Goal: Information Seeking & Learning: Learn about a topic

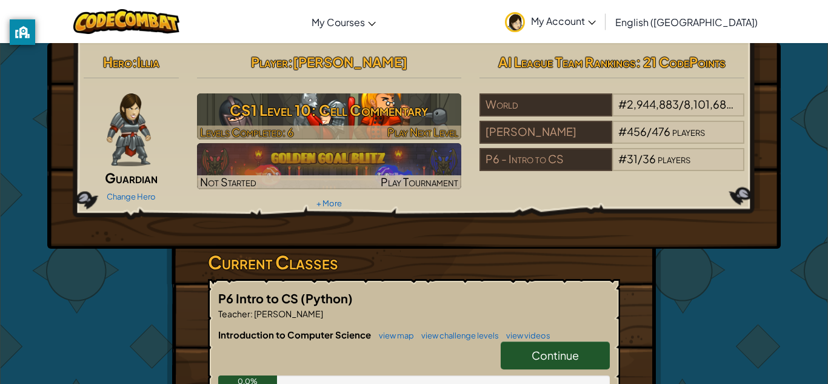
click at [307, 126] on div at bounding box center [329, 133] width 265 height 14
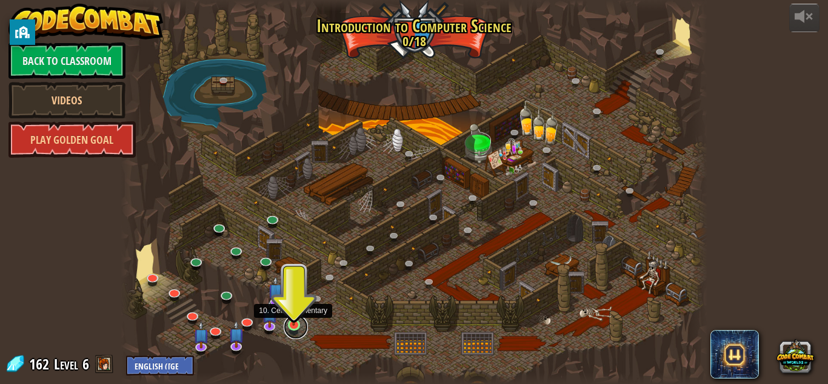
click at [293, 329] on link at bounding box center [296, 327] width 24 height 24
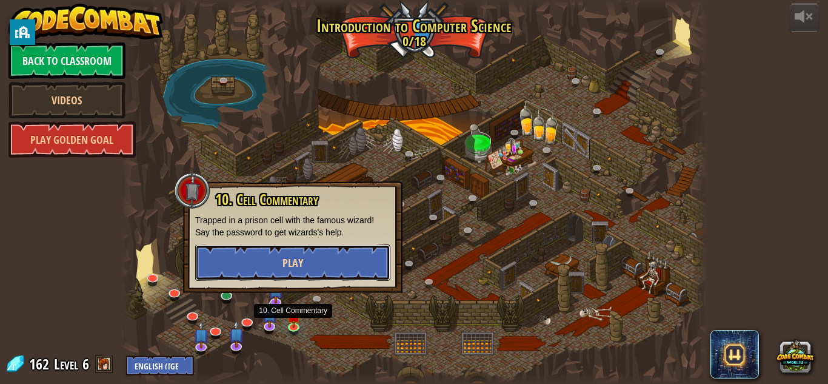
click at [310, 260] on button "Play" at bounding box center [292, 262] width 195 height 36
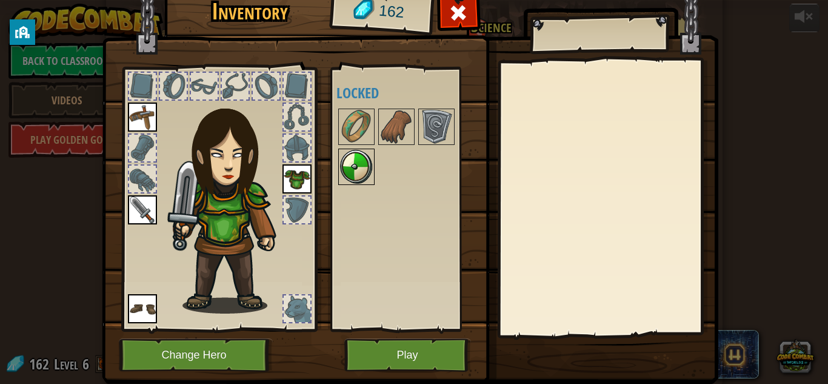
click at [365, 164] on img at bounding box center [357, 167] width 34 height 34
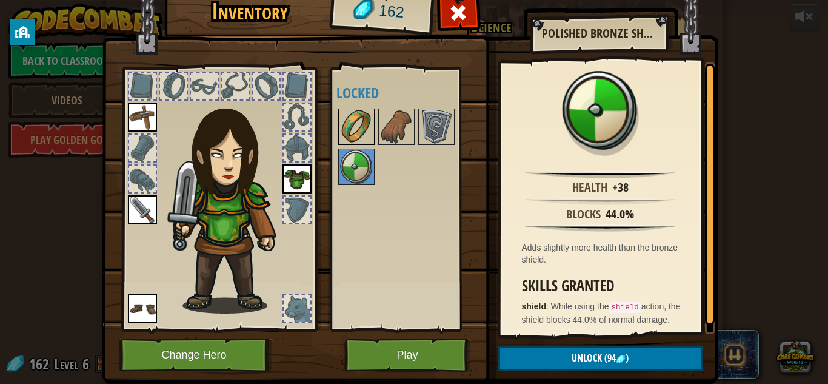
click at [352, 138] on img at bounding box center [357, 127] width 34 height 34
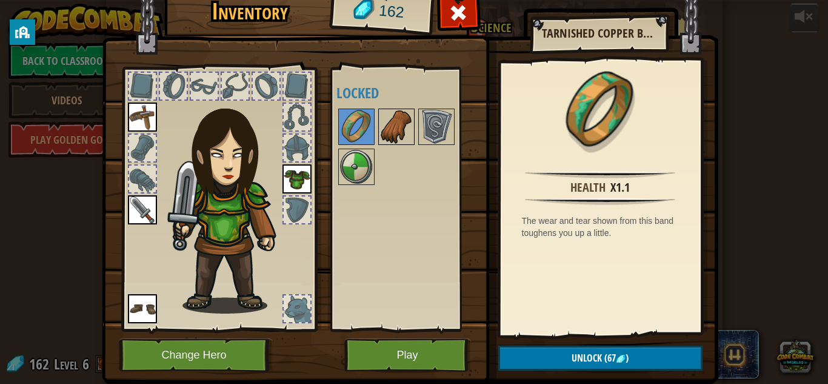
click at [395, 129] on img at bounding box center [397, 127] width 34 height 34
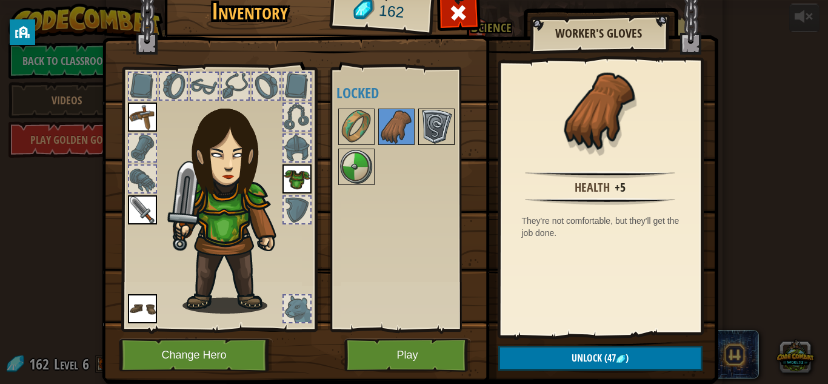
click at [434, 119] on img at bounding box center [437, 127] width 34 height 34
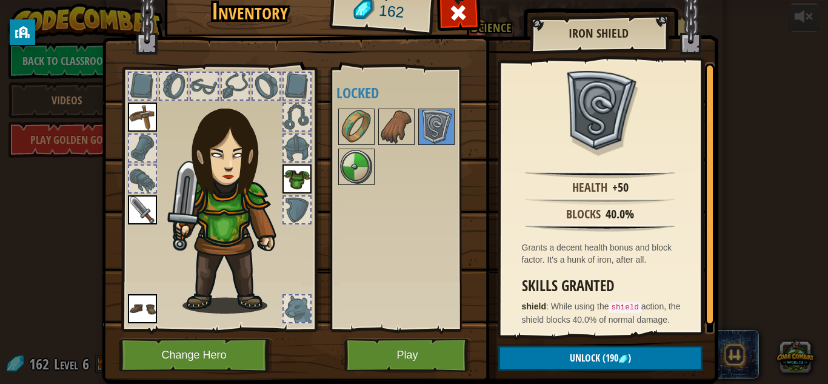
click at [288, 184] on img at bounding box center [297, 178] width 29 height 29
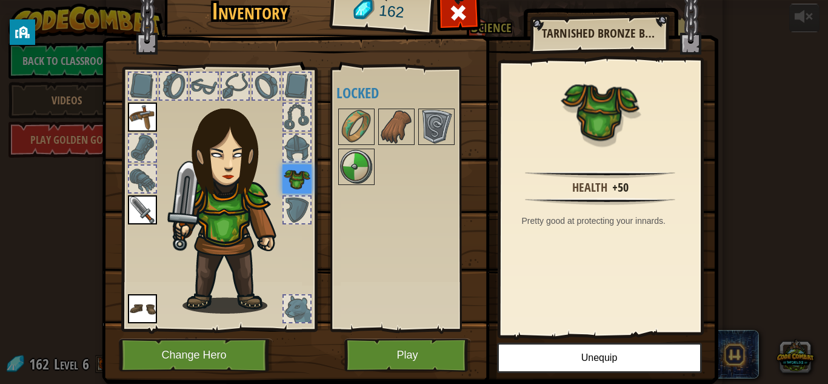
click at [288, 184] on img at bounding box center [297, 178] width 29 height 29
click at [138, 124] on img at bounding box center [142, 116] width 29 height 29
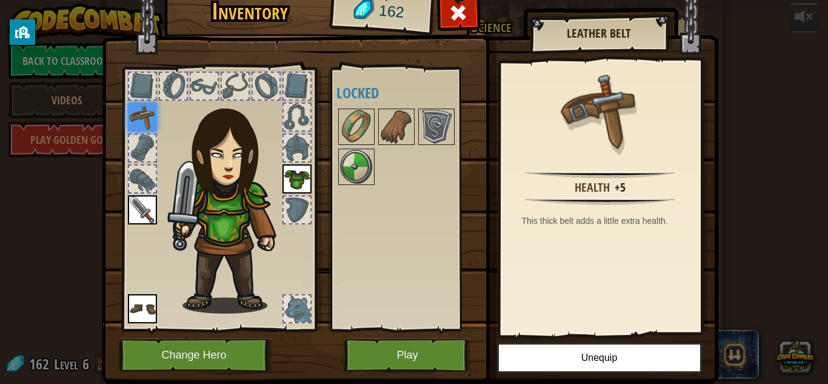
click at [156, 207] on img at bounding box center [142, 209] width 29 height 29
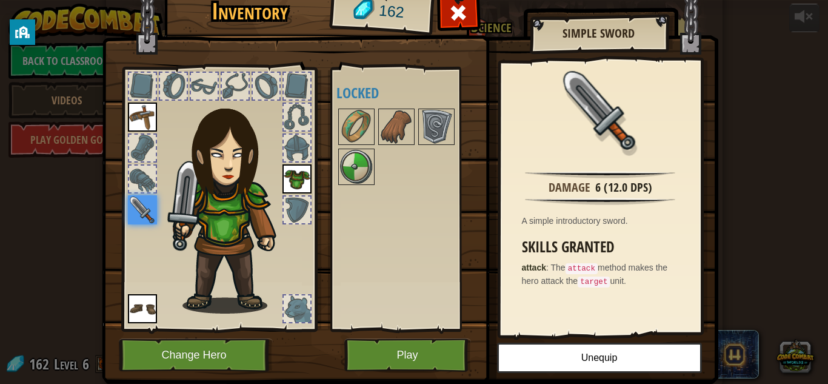
click at [263, 266] on img at bounding box center [232, 201] width 130 height 223
click at [133, 124] on img at bounding box center [142, 116] width 29 height 29
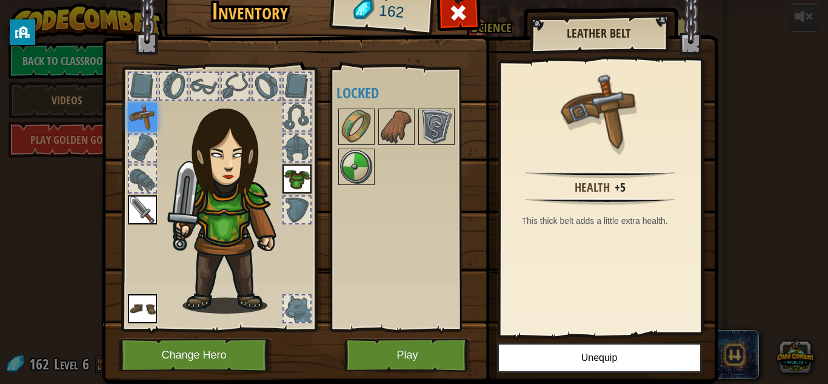
click at [144, 304] on img at bounding box center [142, 308] width 29 height 29
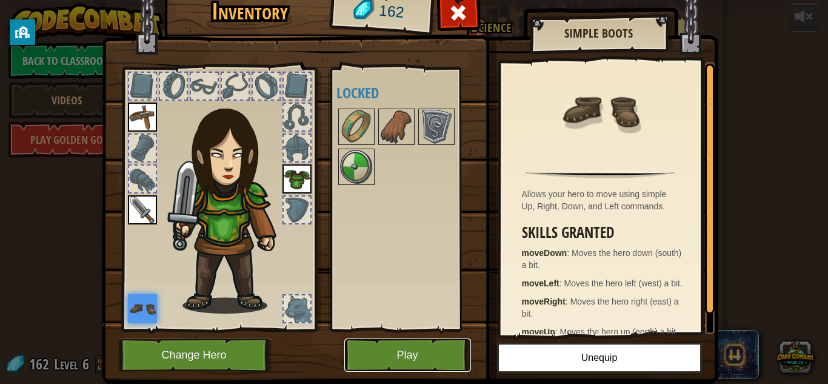
click at [429, 355] on button "Play" at bounding box center [407, 354] width 127 height 33
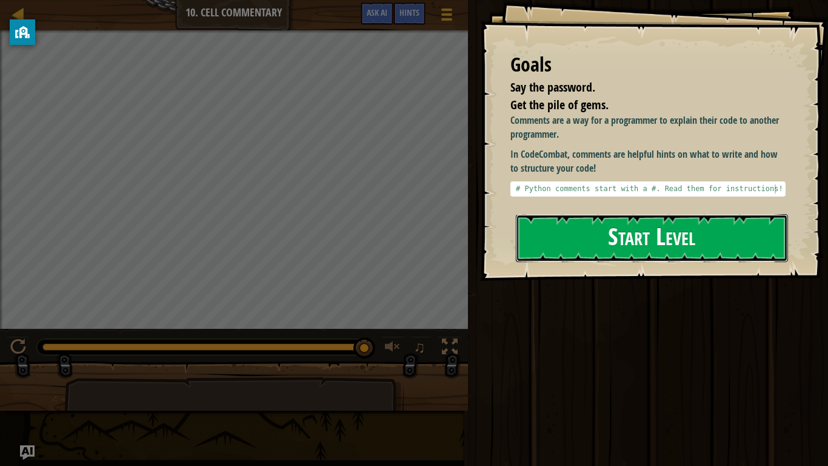
click at [626, 238] on button "Start Level" at bounding box center [652, 238] width 272 height 48
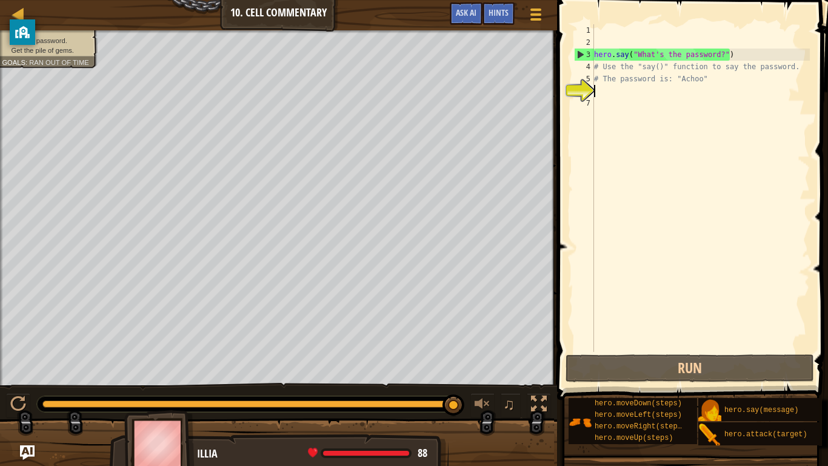
click at [604, 101] on div "hero . say ( "What's the password?" ) # Use the "say()" function to say the pas…" at bounding box center [701, 200] width 218 height 352
click at [596, 89] on div "hero . say ( "What's the password?" ) # Use the "say()" function to say the pas…" at bounding box center [701, 200] width 218 height 352
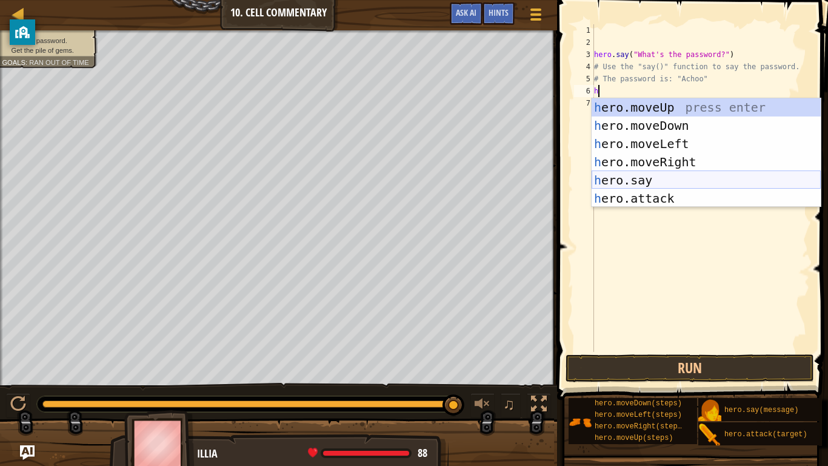
click at [665, 179] on div "h ero.moveUp press enter h ero.moveDown press enter h ero.moveLeft press enter …" at bounding box center [706, 171] width 229 height 146
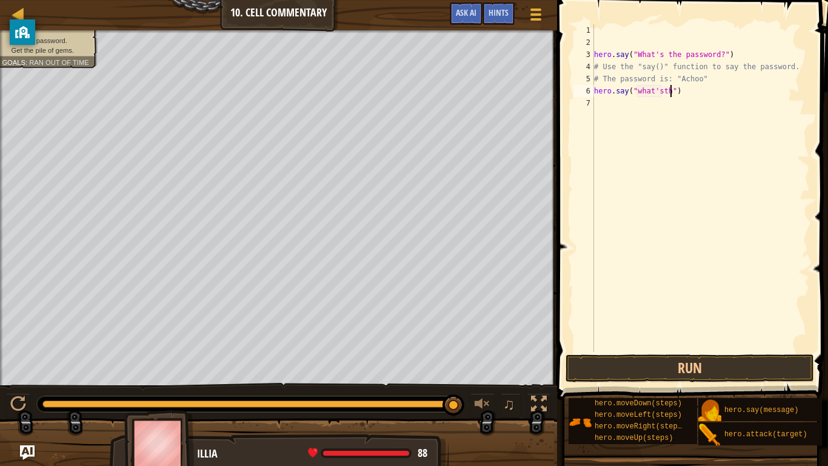
scroll to position [5, 12]
click at [658, 89] on div "hero . say ( "What's the password?" ) # Use the "say()" function to say the pas…" at bounding box center [701, 200] width 218 height 352
click at [661, 92] on div "hero . say ( "What's the password?" ) # Use the "say()" function to say the pas…" at bounding box center [701, 200] width 218 height 352
click at [673, 90] on div "hero . say ( "What's the password?" ) # Use the "say()" function to say the pas…" at bounding box center [701, 200] width 218 height 352
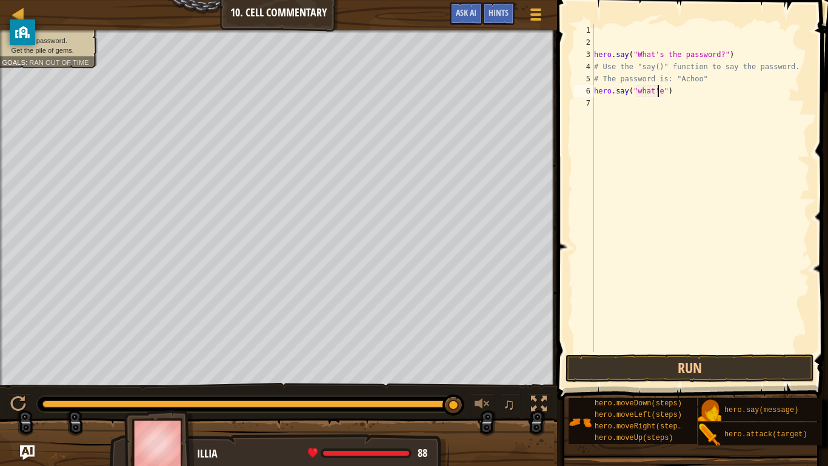
click at [660, 93] on div "hero . say ( "What's the password?" ) # Use the "say()" function to say the pas…" at bounding box center [701, 200] width 218 height 352
click at [663, 92] on div "hero . say ( "What's the password?" ) # Use the "say()" function to say the pas…" at bounding box center [701, 200] width 218 height 352
click at [502, 9] on span "Hints" at bounding box center [499, 13] width 20 height 12
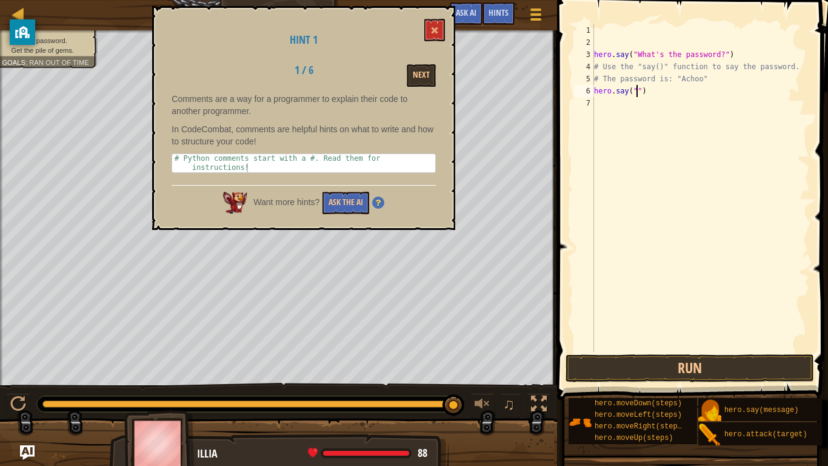
click at [653, 96] on div "hero . say ( "What's the password?" ) # Use the "say()" function to say the pas…" at bounding box center [701, 200] width 218 height 352
click at [723, 374] on button "Run" at bounding box center [690, 368] width 249 height 28
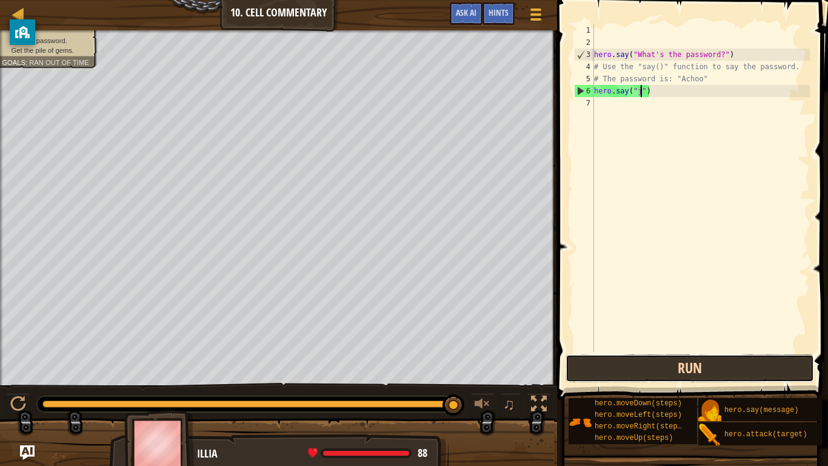
click at [726, 369] on button "Run" at bounding box center [690, 368] width 249 height 28
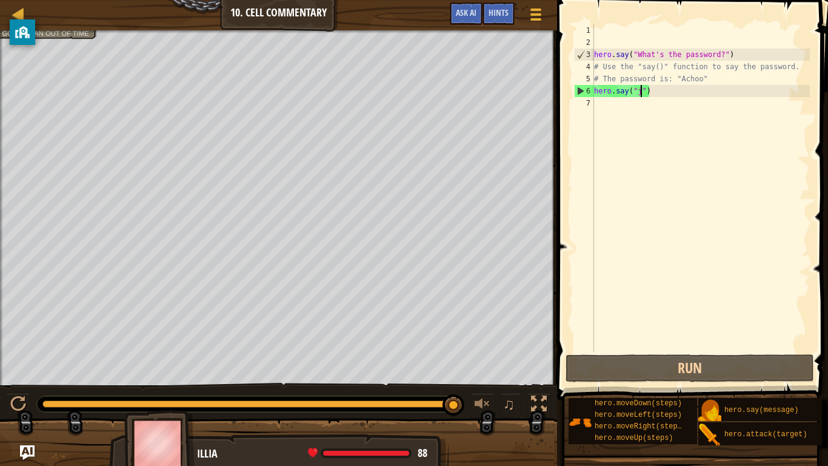
click at [661, 90] on div "hero . say ( "What's the password?" ) # Use the "say()" function to say the pas…" at bounding box center [701, 200] width 218 height 352
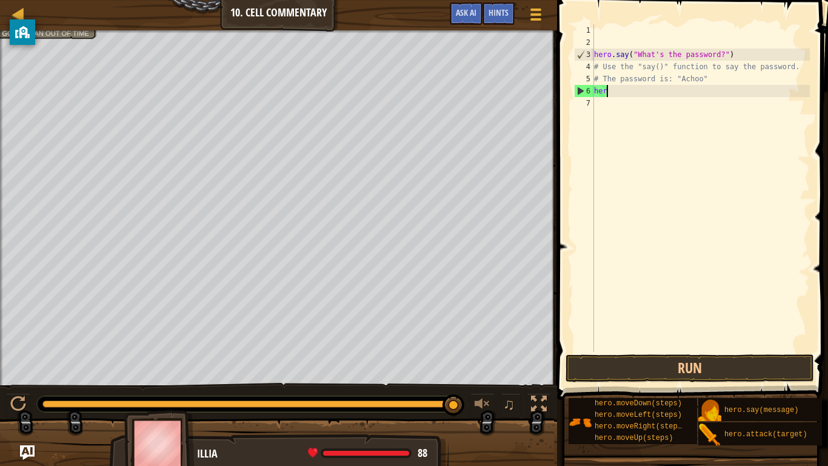
scroll to position [5, 1]
type textarea "h"
click at [622, 103] on div "hero . say ( "What's the password?" ) # Use the "say()" function to say the pas…" at bounding box center [701, 200] width 218 height 352
type textarea "# The password is: "Achoo""
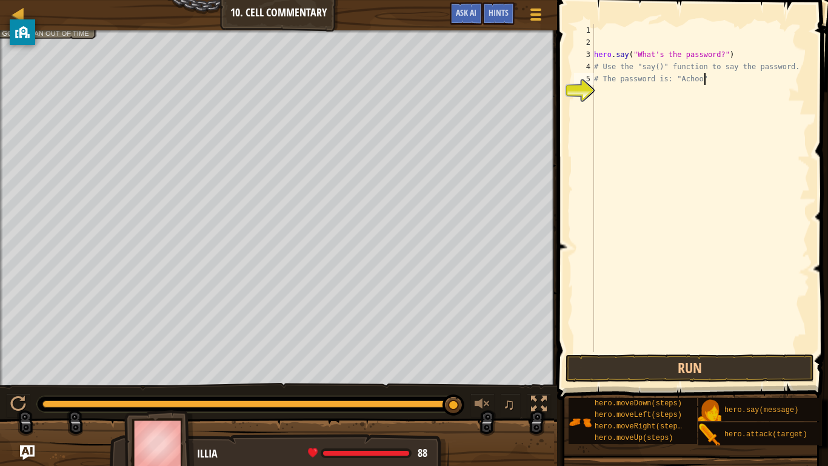
click at [606, 91] on div "hero . say ( "What's the password?" ) # Use the "say()" function to say the pas…" at bounding box center [701, 200] width 218 height 352
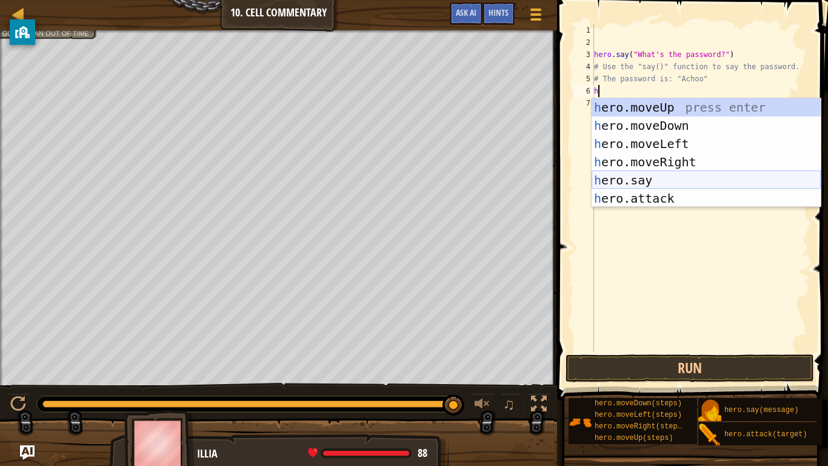
click at [633, 174] on div "h ero.moveUp press enter h ero.moveDown press enter h ero.moveLeft press enter …" at bounding box center [706, 171] width 229 height 146
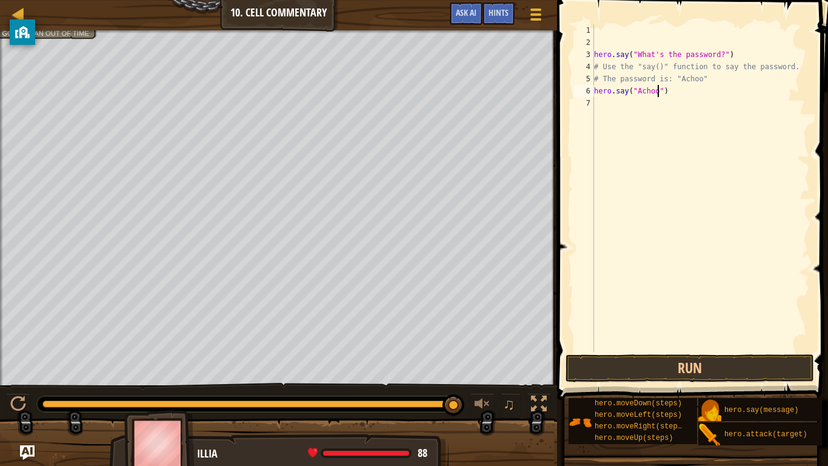
scroll to position [5, 10]
type textarea "hero.say("Achoo")"
click at [714, 361] on button "Run" at bounding box center [690, 368] width 249 height 28
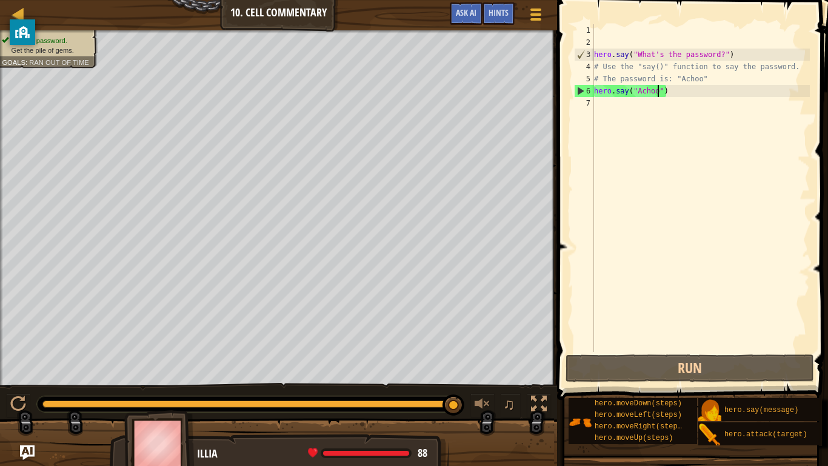
click at [608, 105] on div "hero . say ( "What's the password?" ) # Use the "say()" function to say the pas…" at bounding box center [701, 200] width 218 height 352
type textarea "h"
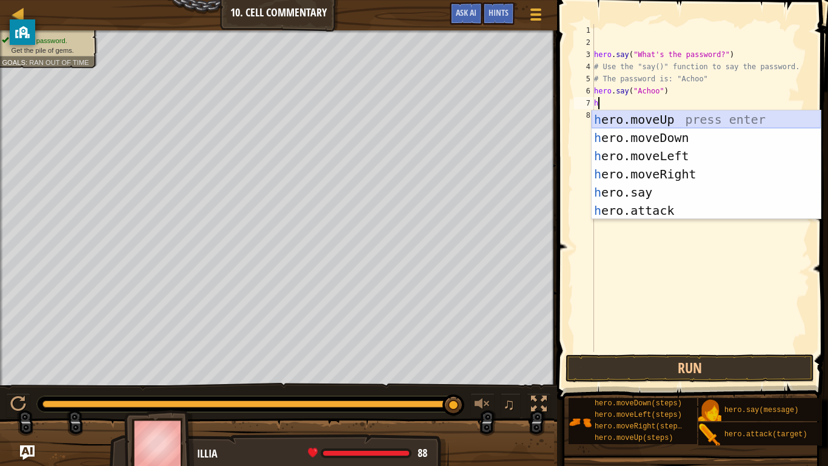
click at [686, 112] on div "h ero.moveUp press enter h ero.moveDown press enter h ero.moveLeft press enter …" at bounding box center [706, 183] width 229 height 146
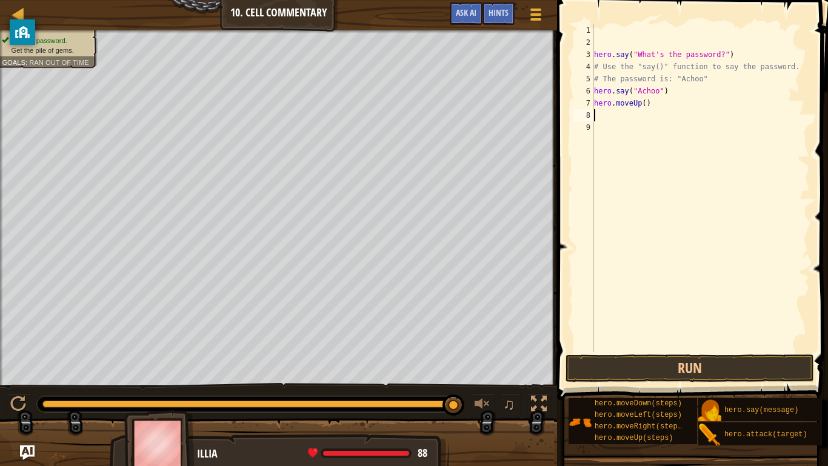
click at [645, 104] on div "hero . say ( "What's the password?" ) # Use the "say()" function to say the pas…" at bounding box center [701, 200] width 218 height 352
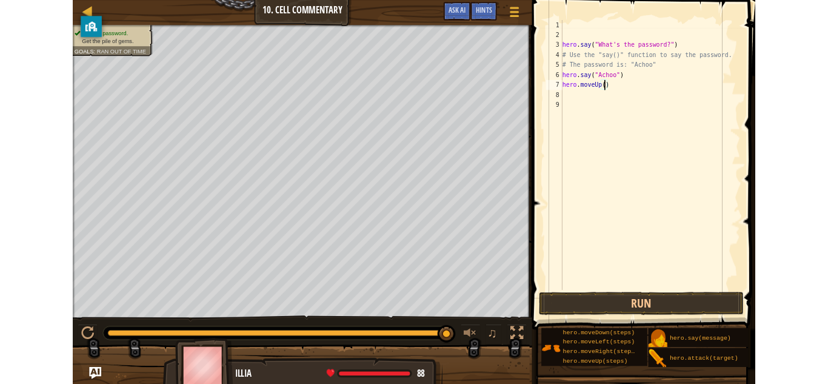
scroll to position [5, 8]
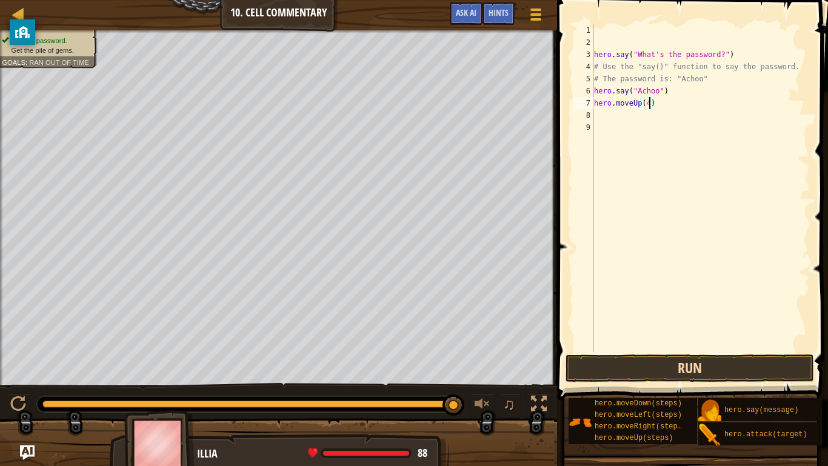
type textarea "hero.moveUp(4)"
click at [660, 369] on button "Run" at bounding box center [690, 368] width 249 height 28
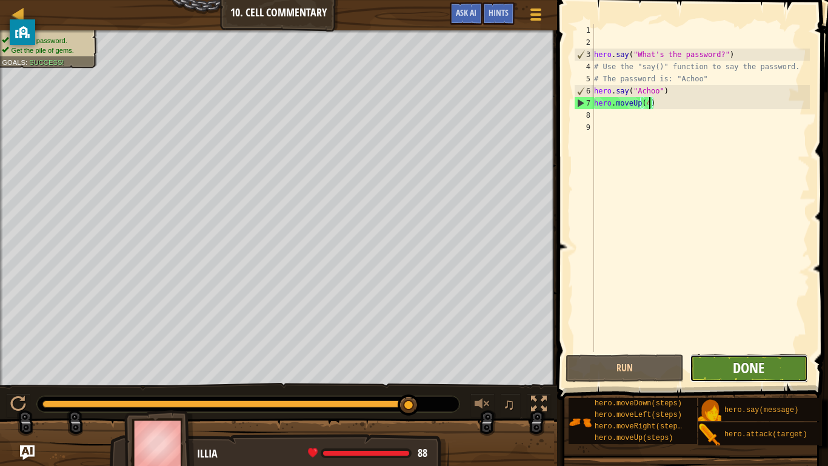
click at [745, 368] on span "Done" at bounding box center [749, 367] width 32 height 19
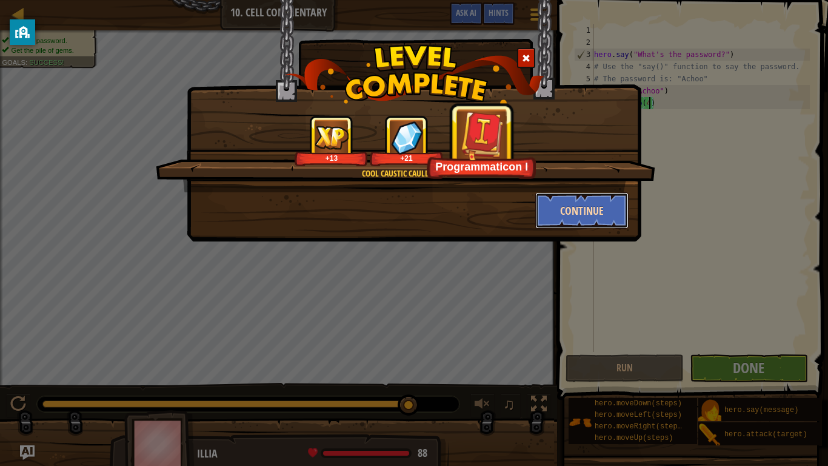
click at [581, 205] on button "Continue" at bounding box center [582, 210] width 94 height 36
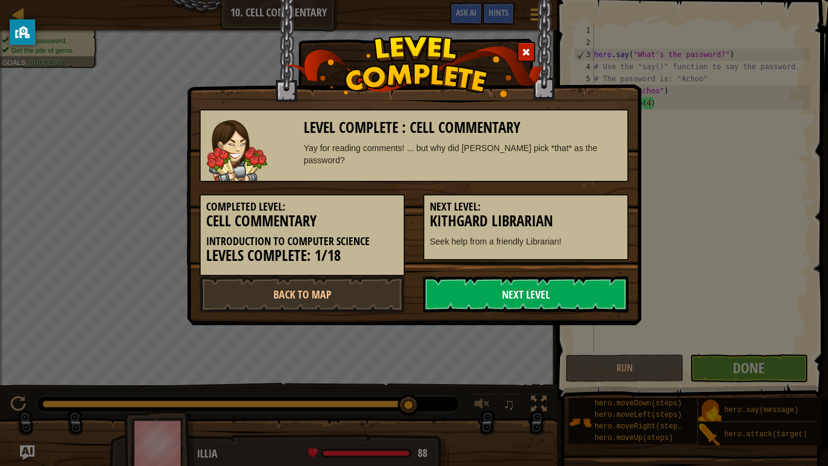
click at [504, 305] on link "Next Level" at bounding box center [526, 294] width 206 height 36
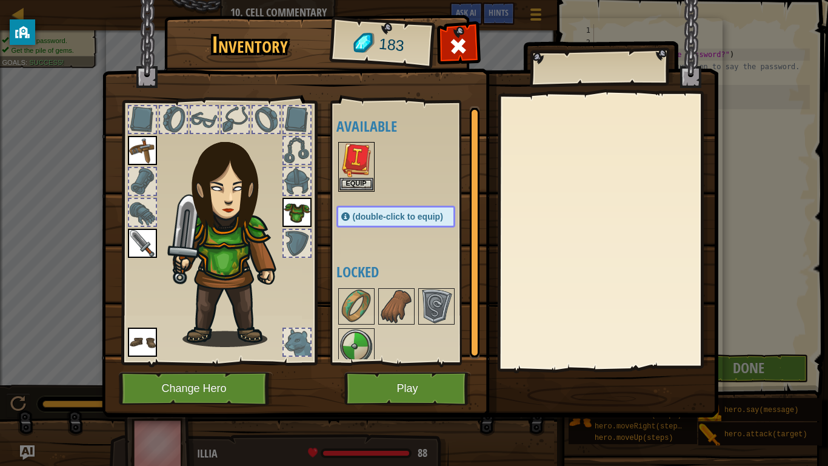
click at [415, 215] on span "(double-click to equip)" at bounding box center [398, 217] width 90 height 10
click at [367, 184] on button "Equip" at bounding box center [357, 183] width 34 height 13
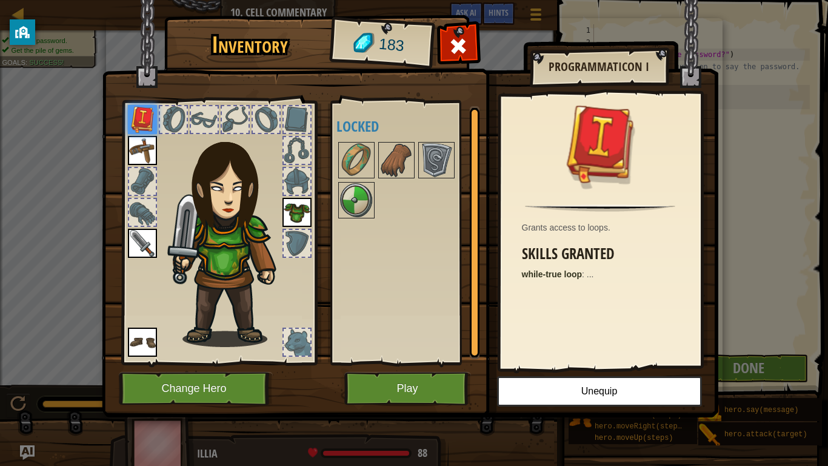
click at [448, 209] on div at bounding box center [408, 180] width 143 height 80
click at [143, 127] on img at bounding box center [142, 119] width 29 height 29
click at [588, 375] on img at bounding box center [410, 197] width 617 height 440
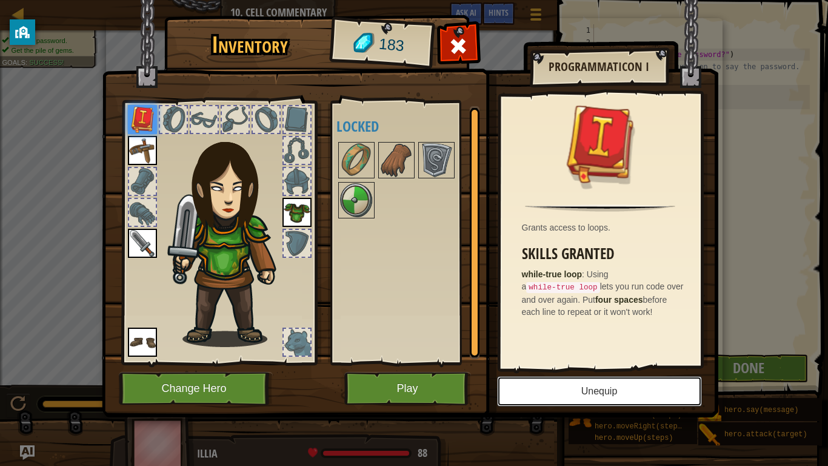
click at [596, 383] on button "Unequip" at bounding box center [599, 391] width 205 height 30
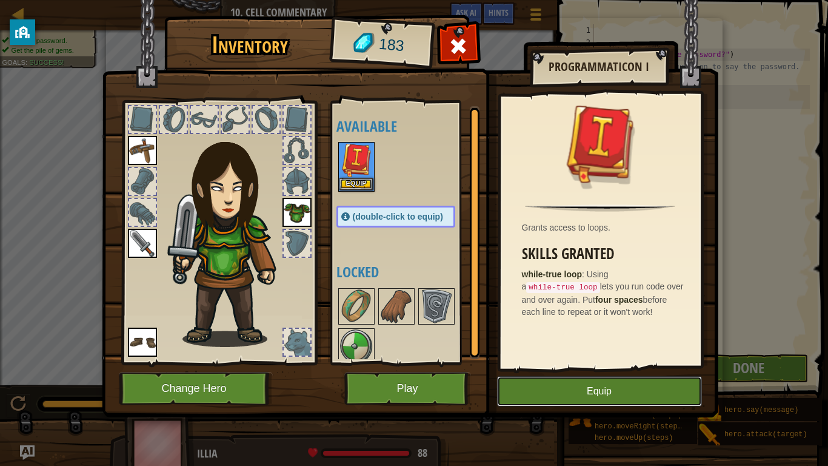
click at [596, 383] on button "Equip" at bounding box center [599, 391] width 205 height 30
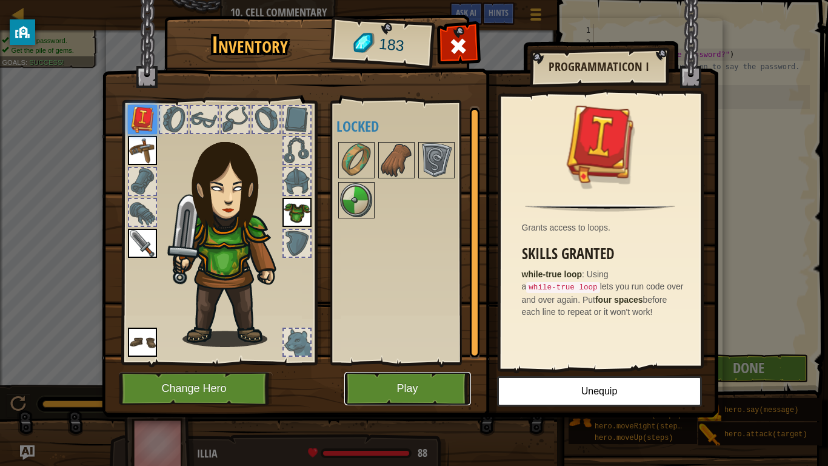
click at [412, 383] on button "Play" at bounding box center [407, 388] width 127 height 33
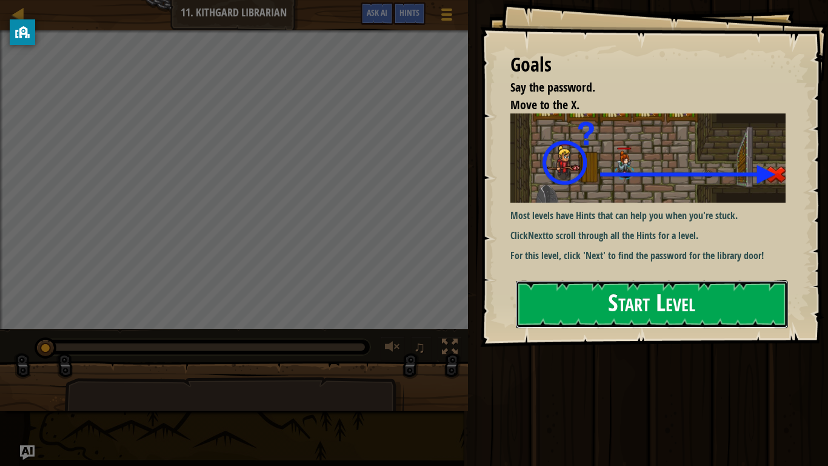
click at [609, 302] on button "Start Level" at bounding box center [652, 304] width 272 height 48
